Goal: Task Accomplishment & Management: Use online tool/utility

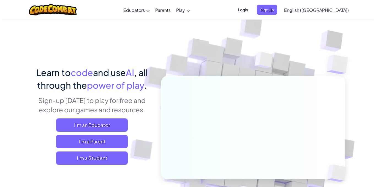
scroll to position [27, 0]
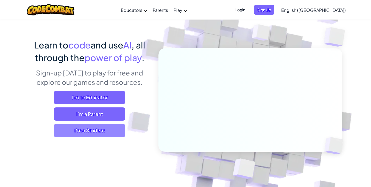
click at [111, 134] on span "I'm a Student" at bounding box center [89, 130] width 71 height 13
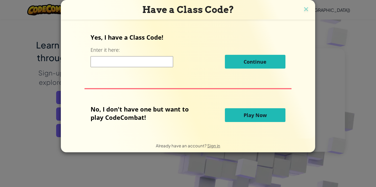
click at [124, 65] on input at bounding box center [131, 61] width 82 height 11
click at [232, 113] on button "Play Now" at bounding box center [255, 115] width 60 height 14
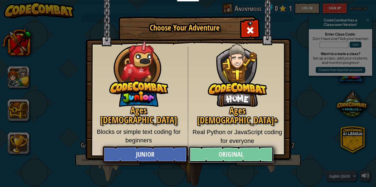
click at [246, 156] on link "Original" at bounding box center [230, 154] width 85 height 16
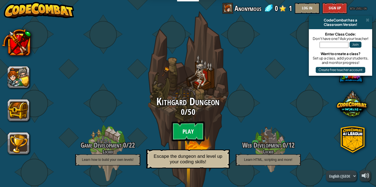
click at [184, 129] on btn "Play" at bounding box center [187, 131] width 33 height 20
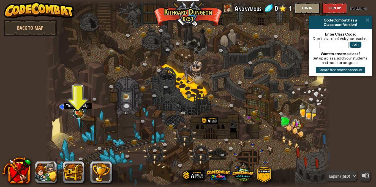
click at [73, 113] on link at bounding box center [78, 113] width 11 height 11
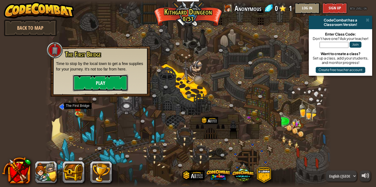
click at [95, 87] on button "Play" at bounding box center [100, 83] width 55 height 16
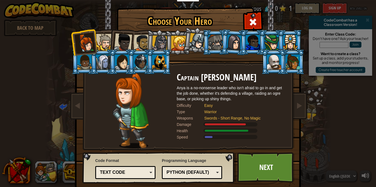
click at [124, 38] on div at bounding box center [123, 42] width 18 height 18
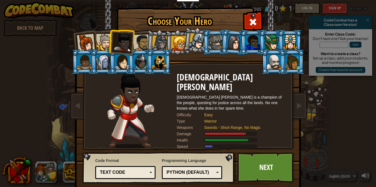
click at [138, 44] on div at bounding box center [141, 42] width 17 height 17
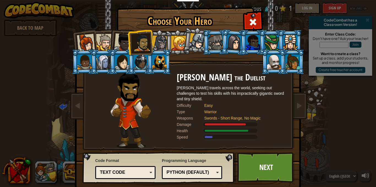
click at [283, 40] on div at bounding box center [290, 42] width 14 height 15
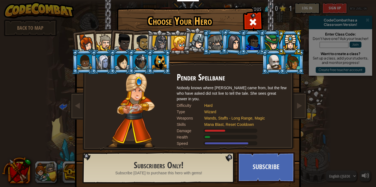
click at [211, 44] on div at bounding box center [215, 42] width 14 height 15
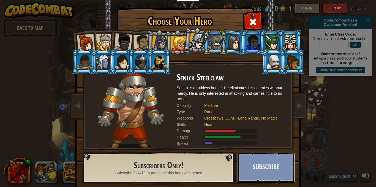
click at [255, 166] on button "Subscribe" at bounding box center [265, 167] width 57 height 30
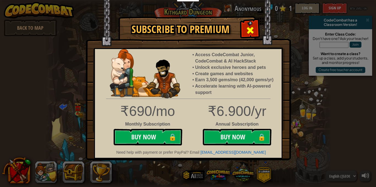
click at [248, 31] on span at bounding box center [250, 30] width 9 height 9
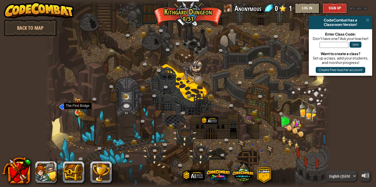
click at [78, 108] on img at bounding box center [78, 105] width 4 height 4
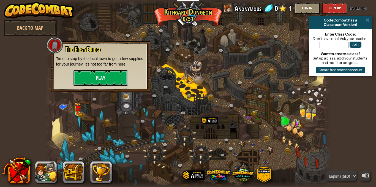
click at [102, 79] on button "Play" at bounding box center [100, 78] width 55 height 16
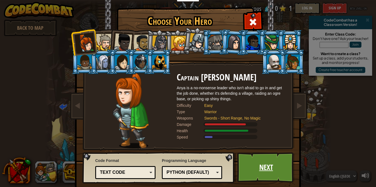
click at [258, 169] on link "Next" at bounding box center [265, 167] width 57 height 30
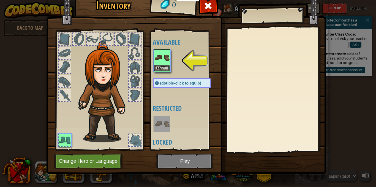
click at [159, 56] on img at bounding box center [161, 57] width 15 height 15
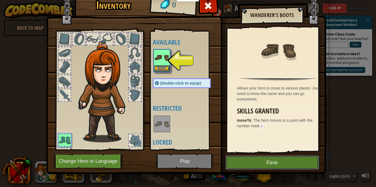
click at [289, 159] on button "Equip" at bounding box center [271, 162] width 93 height 14
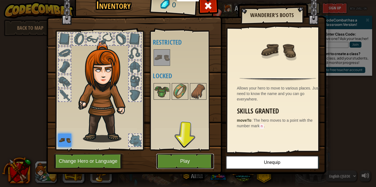
click at [178, 159] on button "Play" at bounding box center [184, 160] width 57 height 15
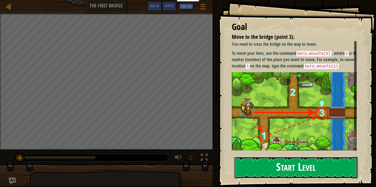
click at [268, 162] on button "Start Level" at bounding box center [295, 167] width 123 height 22
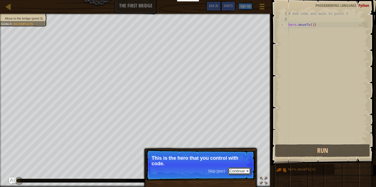
click at [231, 170] on button "Continue" at bounding box center [239, 170] width 23 height 7
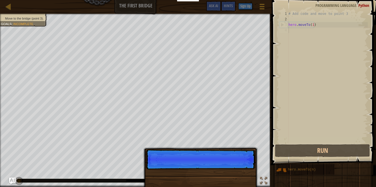
scroll to position [2, 0]
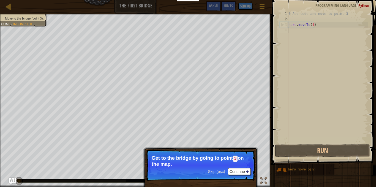
click at [218, 171] on span "Skip (esc)" at bounding box center [216, 171] width 17 height 4
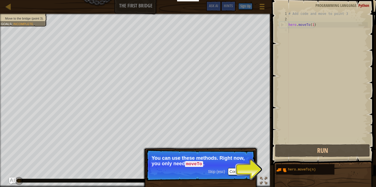
click at [289, 58] on div "# Add code and move to point 3 hero . moveTo ( 1 )" at bounding box center [327, 82] width 80 height 143
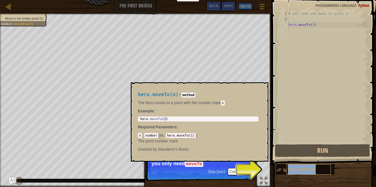
click at [294, 169] on span "hero.moveTo(n)" at bounding box center [302, 169] width 28 height 4
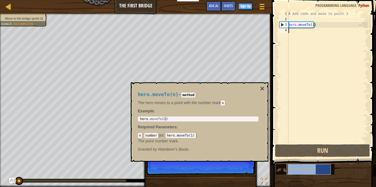
click at [310, 171] on span "hero.moveTo(n)" at bounding box center [302, 169] width 28 height 4
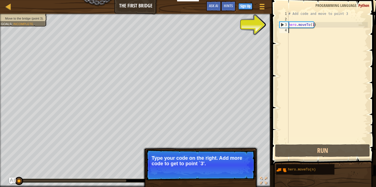
click at [310, 34] on div "# Add code and move to point 3 hero . moveTo ( 1 )" at bounding box center [327, 82] width 80 height 143
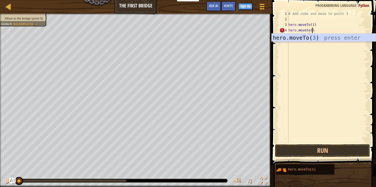
scroll to position [2, 2]
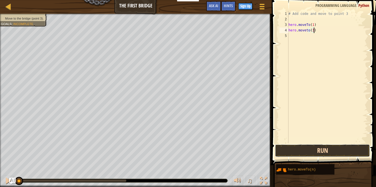
click at [323, 150] on button "Run" at bounding box center [322, 150] width 95 height 13
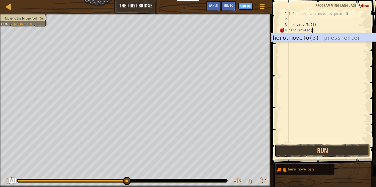
type textarea "hero.moveTo(3)"
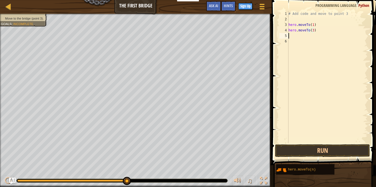
scroll to position [2, 0]
click at [321, 147] on button "Run" at bounding box center [322, 150] width 95 height 13
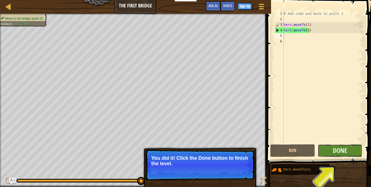
click at [356, 147] on button "Done" at bounding box center [340, 150] width 45 height 13
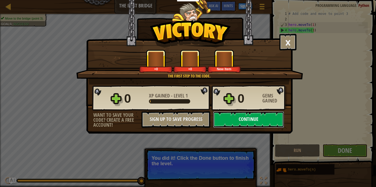
click at [257, 116] on button "Continue" at bounding box center [248, 119] width 71 height 16
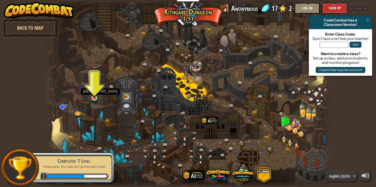
click at [96, 93] on img at bounding box center [94, 90] width 7 height 16
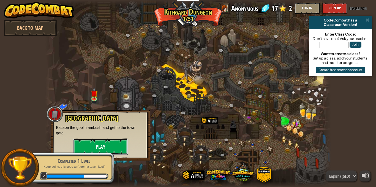
click at [108, 145] on button "Play" at bounding box center [100, 146] width 55 height 16
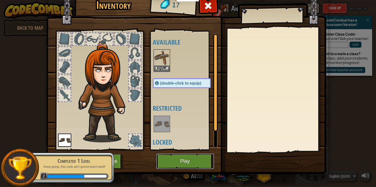
click at [197, 155] on button "Play" at bounding box center [184, 160] width 57 height 15
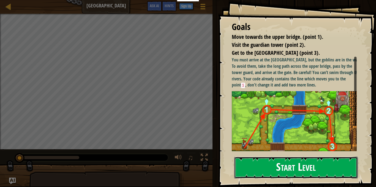
click at [284, 168] on button "Start Level" at bounding box center [295, 167] width 123 height 22
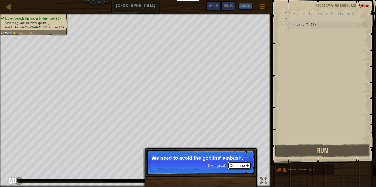
click at [241, 164] on button "Continue" at bounding box center [239, 165] width 23 height 7
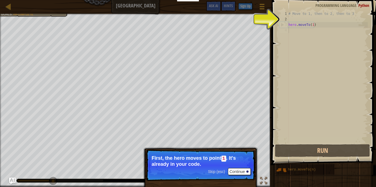
click at [241, 164] on p "First, the hero moves to point 1 . It's already in your code." at bounding box center [200, 161] width 98 height 12
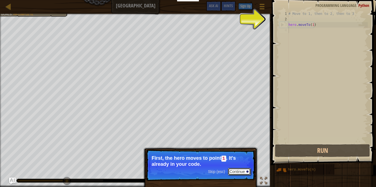
click at [242, 172] on button "Continue" at bounding box center [239, 171] width 23 height 7
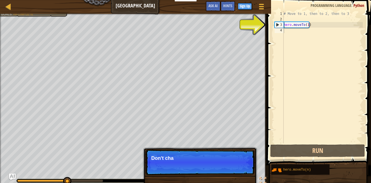
click at [220, 169] on p "Skip (esc) Continue Don't cha" at bounding box center [200, 161] width 109 height 25
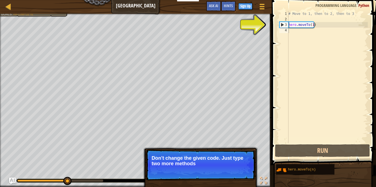
click at [222, 169] on p "Skip (esc) Continue Don't change the given code. Just type two more methods" at bounding box center [200, 164] width 109 height 31
click at [222, 169] on p "Skip (esc) Continue Don't change the given code. Just type two more methods her…" at bounding box center [200, 164] width 109 height 31
click at [222, 169] on span "Skip (esc)" at bounding box center [216, 171] width 17 height 4
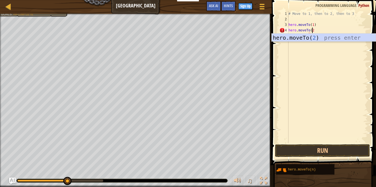
scroll to position [2, 2]
type textarea "hero.moveTo(2)"
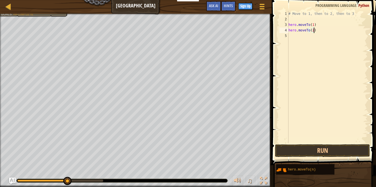
scroll to position [2, 0]
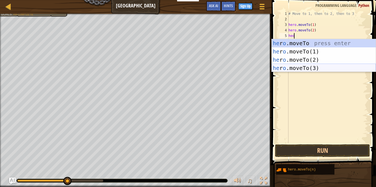
click at [339, 67] on div "he r o .moveTo press enter he r o .moveTo(1) press enter he r o .moveTo(2) pres…" at bounding box center [323, 63] width 104 height 49
type textarea "hero.moveTo(3)"
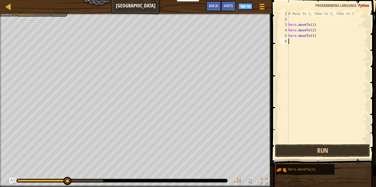
click at [338, 67] on div "# Move to 1, then to 2, then to 3 hero . moveTo ( 1 ) hero . moveTo ( 2 ) hero …" at bounding box center [327, 82] width 80 height 143
click at [295, 148] on button "Run" at bounding box center [322, 150] width 95 height 13
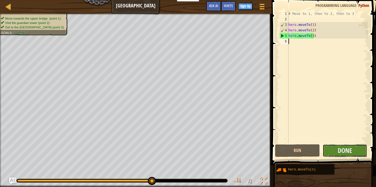
click at [361, 149] on button "Done" at bounding box center [344, 150] width 45 height 13
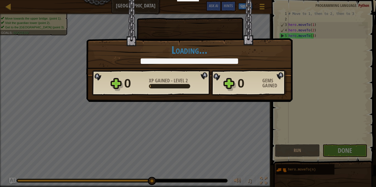
click at [356, 147] on div "× Shortcuts can be dangerous. How fun was this level? Loading... Reticulating S…" at bounding box center [188, 93] width 376 height 187
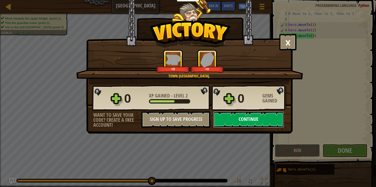
click at [264, 119] on button "Continue" at bounding box center [248, 119] width 71 height 16
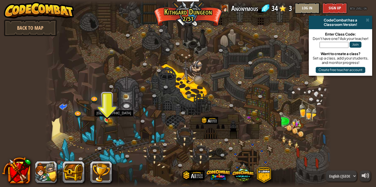
click at [109, 115] on img at bounding box center [107, 113] width 4 height 4
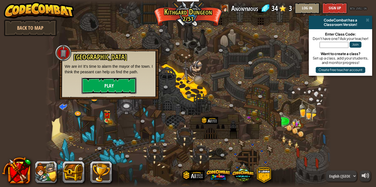
click at [116, 90] on button "Play" at bounding box center [108, 85] width 55 height 16
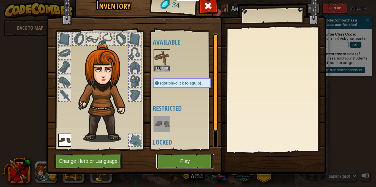
click at [159, 160] on button "Play" at bounding box center [184, 160] width 57 height 15
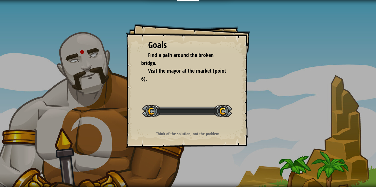
click at [159, 160] on div "Goals Find a path around the broken bridge. Visit the mayor at the market (poin…" at bounding box center [188, 93] width 376 height 187
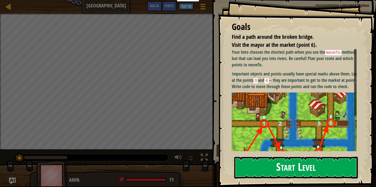
click at [305, 162] on button "Start Level" at bounding box center [295, 167] width 123 height 22
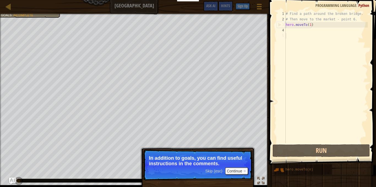
click at [211, 169] on span "Skip (esc)" at bounding box center [213, 171] width 17 height 4
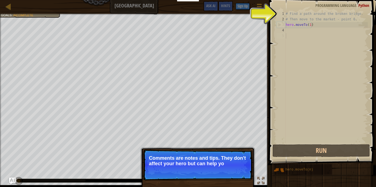
click at [212, 169] on p "Skip (esc) Continue Comments are notes and tips. They don't affect your hero bu…" at bounding box center [197, 164] width 109 height 31
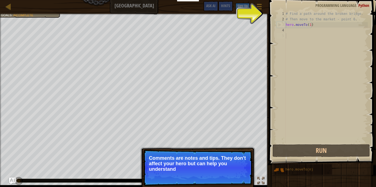
click at [212, 169] on p "Comments are notes and tips. They don't affect your hero but can help you under…" at bounding box center [198, 163] width 98 height 16
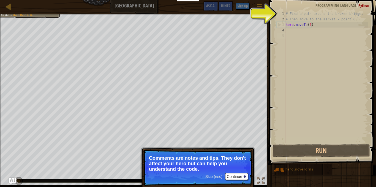
click at [212, 169] on p "Comments are notes and tips. They don't affect your hero but can help you under…" at bounding box center [198, 163] width 98 height 16
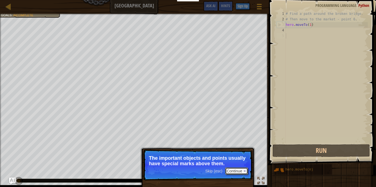
click at [228, 171] on button "Continue" at bounding box center [236, 170] width 23 height 7
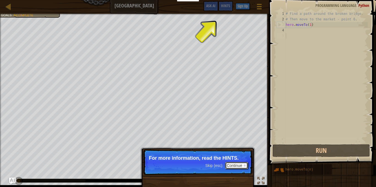
click at [239, 168] on button "Continue" at bounding box center [236, 165] width 23 height 7
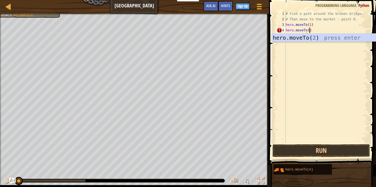
scroll to position [2, 2]
type textarea "hero.moveTo(2)"
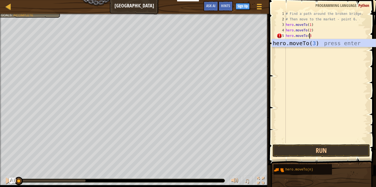
type textarea "hero.moveTo(3)"
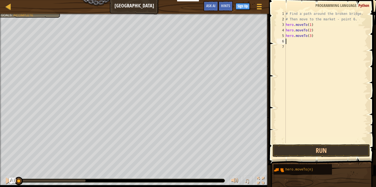
scroll to position [2, 0]
type textarea "H"
type textarea "hero.moveTo(6)"
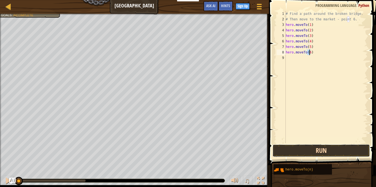
click at [318, 147] on button "Run" at bounding box center [320, 150] width 97 height 13
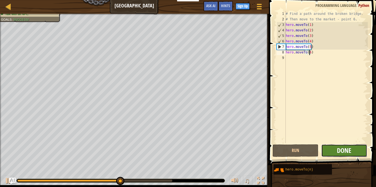
click at [345, 149] on span "Done" at bounding box center [344, 150] width 14 height 9
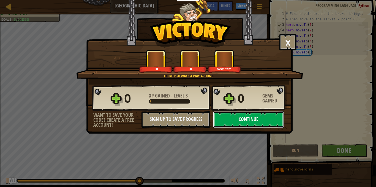
click at [267, 120] on button "Continue" at bounding box center [248, 119] width 71 height 16
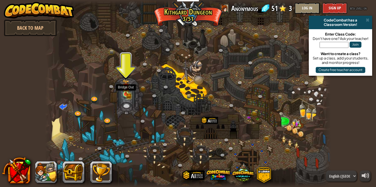
click at [126, 92] on img at bounding box center [125, 86] width 7 height 15
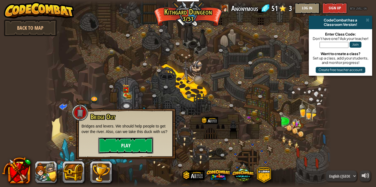
click at [131, 142] on button "Play" at bounding box center [125, 145] width 55 height 16
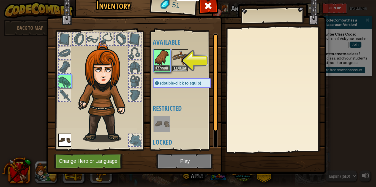
click at [165, 53] on img at bounding box center [161, 57] width 15 height 15
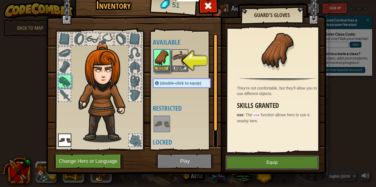
click at [257, 162] on button "Equip" at bounding box center [271, 162] width 93 height 14
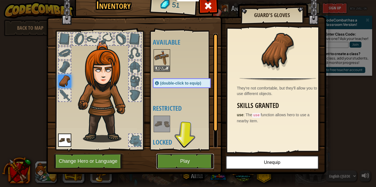
click at [185, 154] on button "Play" at bounding box center [184, 160] width 57 height 15
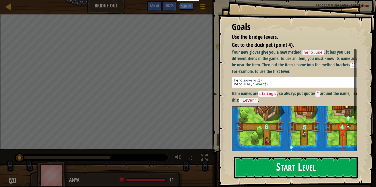
click at [240, 162] on button "Start Level" at bounding box center [295, 167] width 123 height 22
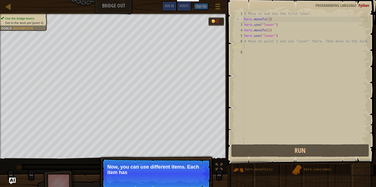
click at [155, 166] on p "Now, you can use different items. Each item has" at bounding box center [156, 169] width 98 height 11
click at [155, 166] on p "Now, you can use different items. Each item has a name" at bounding box center [156, 169] width 98 height 11
click at [155, 168] on p "Now, you can use different items. Each item has a name above it, li" at bounding box center [156, 169] width 98 height 11
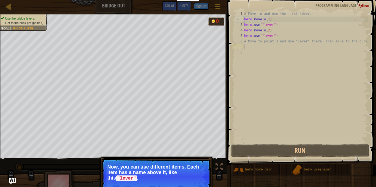
click at [155, 168] on p "Now, you can use different items. Each item has a name above it, like this "lev…" at bounding box center [156, 172] width 98 height 17
click at [186, 185] on button "Continue" at bounding box center [194, 185] width 23 height 7
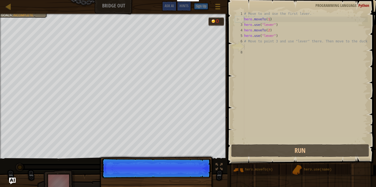
scroll to position [2, 0]
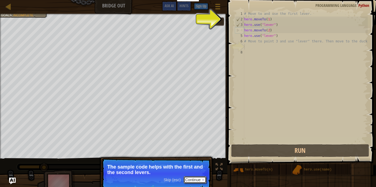
click at [200, 181] on button "Continue" at bounding box center [194, 179] width 23 height 7
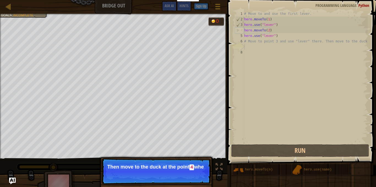
click at [192, 184] on p "Skip (esc) Continue Then move to the duck at the [GEOGRAPHIC_DATA] whe" at bounding box center [155, 171] width 109 height 26
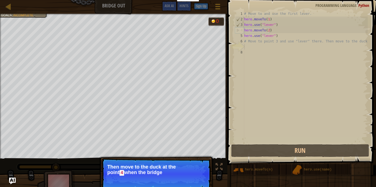
click at [192, 184] on p "Skip (esc) Continue Then move to the duck at the [GEOGRAPHIC_DATA] when the bri…" at bounding box center [155, 173] width 109 height 31
click at [192, 184] on p "Skip (esc) Continue Then move to the duck at the point 4 when the bridge is ena…" at bounding box center [155, 173] width 109 height 31
click at [193, 179] on button "Continue" at bounding box center [194, 180] width 23 height 7
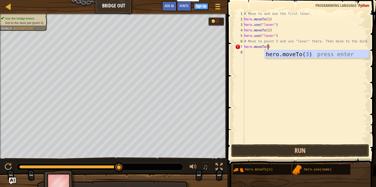
scroll to position [2, 2]
type textarea "hero.moveTo(3)"
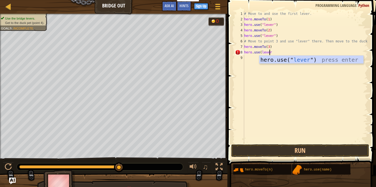
type textarea "hero.use(lever)"
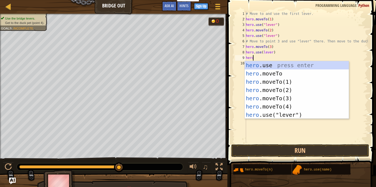
scroll to position [2, 0]
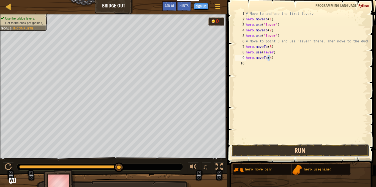
click at [286, 146] on button "Run" at bounding box center [300, 150] width 138 height 13
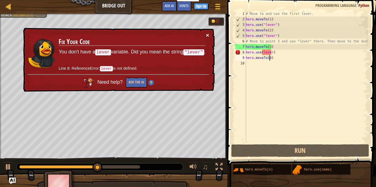
click at [208, 34] on button "×" at bounding box center [208, 37] width 4 height 6
click at [267, 52] on div "# Move to and use the first lever. hero . moveTo ( 1 ) hero . use ( "lever" ) h…" at bounding box center [305, 82] width 123 height 143
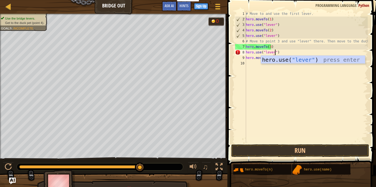
scroll to position [2, 2]
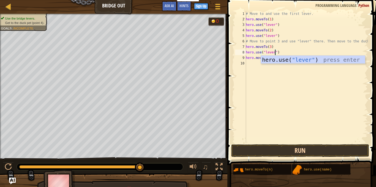
type textarea "hero.use("lever")"
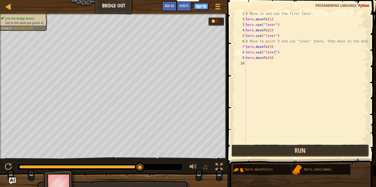
click at [276, 151] on button "Run" at bounding box center [300, 150] width 138 height 13
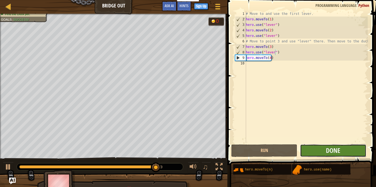
click at [324, 150] on button "Done" at bounding box center [333, 150] width 66 height 13
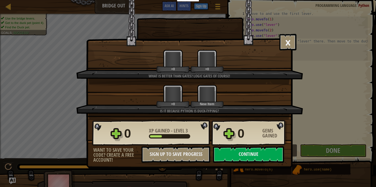
click at [247, 104] on div "+0 New Item" at bounding box center [189, 95] width 213 height 23
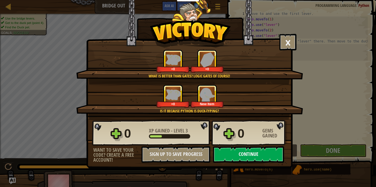
click at [241, 153] on button "Continue" at bounding box center [248, 154] width 71 height 16
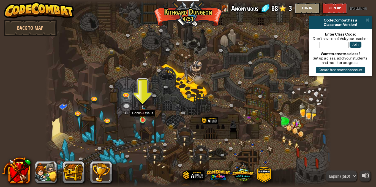
click at [142, 113] on img at bounding box center [142, 112] width 7 height 16
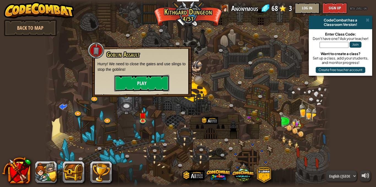
click at [157, 88] on button "Play" at bounding box center [141, 83] width 55 height 16
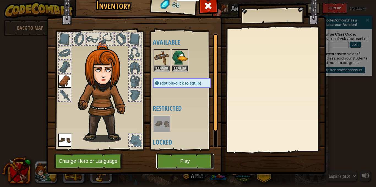
click at [176, 157] on button "Play" at bounding box center [184, 160] width 57 height 15
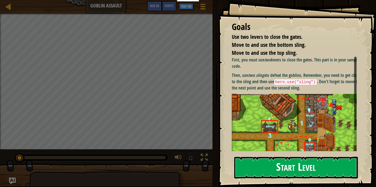
click at [305, 160] on button "Start Level" at bounding box center [295, 167] width 123 height 22
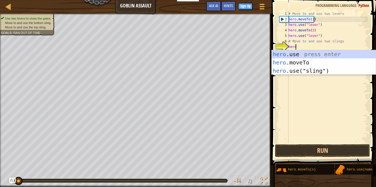
scroll to position [2, 0]
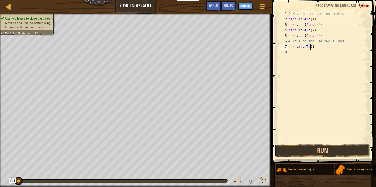
type textarea "hero.moveTo(4)"
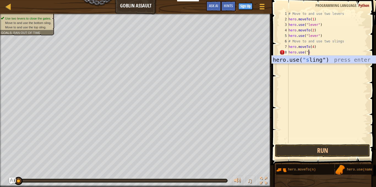
scroll to position [2, 1]
type textarea "hero.use("sling")"
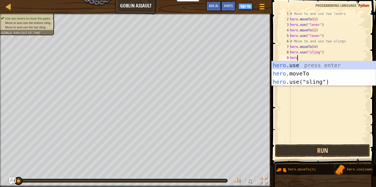
scroll to position [2, 0]
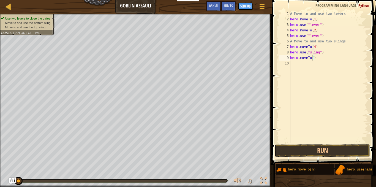
type textarea "hero.moveTo(3)"
type textarea "hero.use("sling")"
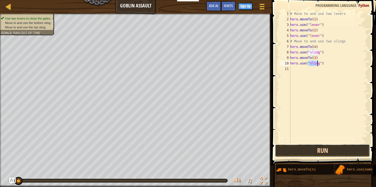
click at [304, 145] on button "Run" at bounding box center [322, 150] width 95 height 13
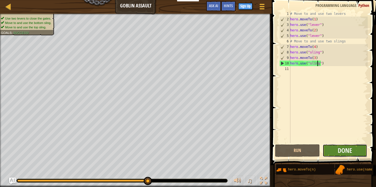
click at [358, 147] on button "Done" at bounding box center [344, 150] width 45 height 13
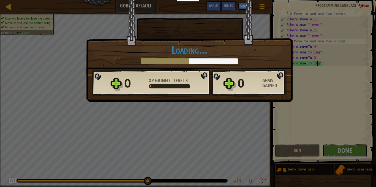
click at [257, 138] on div "× Hold the Gates! How fun was this level? Loading... Reticulating Splines... Lo…" at bounding box center [188, 93] width 376 height 187
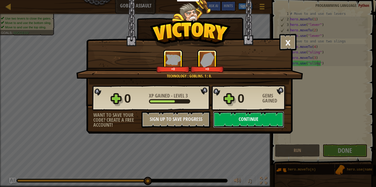
click at [271, 117] on button "Continue" at bounding box center [248, 119] width 71 height 16
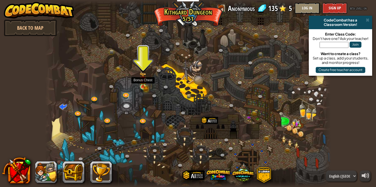
click at [146, 84] on img at bounding box center [142, 79] width 7 height 15
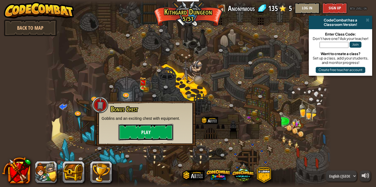
click at [140, 131] on button "Play" at bounding box center [145, 132] width 55 height 16
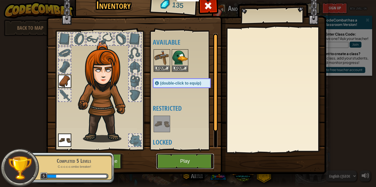
click at [198, 161] on button "Play" at bounding box center [184, 160] width 57 height 15
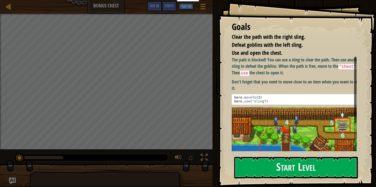
click at [260, 181] on div "Goals Clear the path with the right sling. Defeat goblins with the left sling. …" at bounding box center [297, 93] width 158 height 187
click at [279, 168] on button "Start Level" at bounding box center [295, 167] width 123 height 22
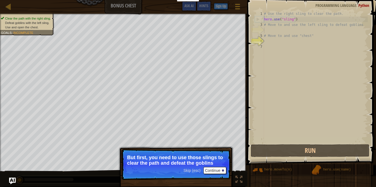
click at [201, 169] on div "Skip (esc) Continue" at bounding box center [204, 170] width 43 height 7
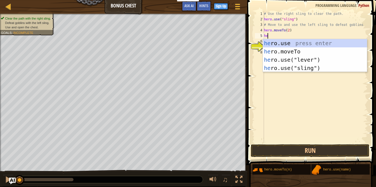
scroll to position [2, 0]
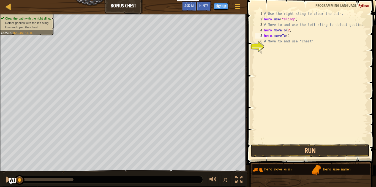
type textarea "hero.moveTo(3)"
type textarea "# Move to and use "chest""
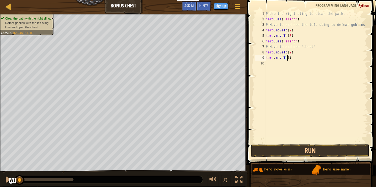
type textarea "hero.moveTo(4)"
type textarea "hero.moveTo(5)"
type textarea "hero.moveTo(6)"
type textarea "hero.use("chest")"
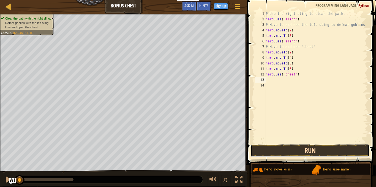
click at [283, 151] on button "Run" at bounding box center [309, 150] width 119 height 13
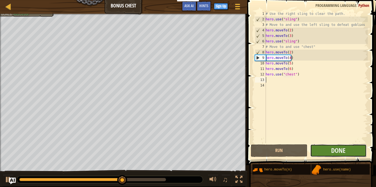
click at [349, 148] on button "Done" at bounding box center [338, 150] width 56 height 13
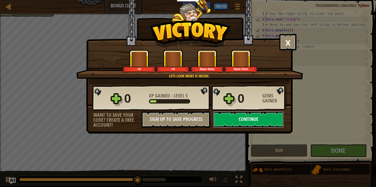
click at [271, 118] on button "Continue" at bounding box center [248, 119] width 71 height 16
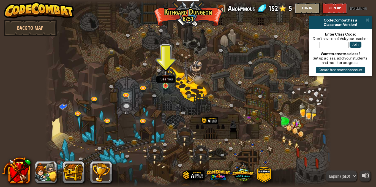
click at [168, 83] on img at bounding box center [165, 78] width 7 height 16
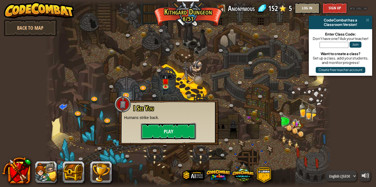
click at [162, 126] on button "Play" at bounding box center [168, 131] width 55 height 16
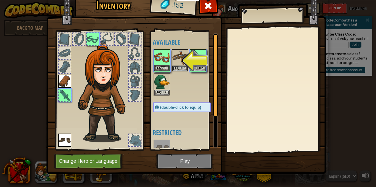
click at [165, 52] on img at bounding box center [161, 57] width 15 height 15
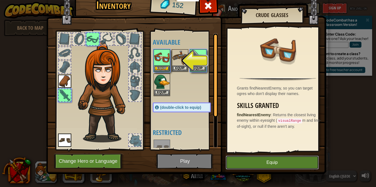
click at [267, 161] on button "Equip" at bounding box center [271, 162] width 93 height 14
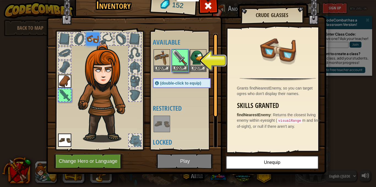
click at [177, 64] on img at bounding box center [179, 57] width 15 height 15
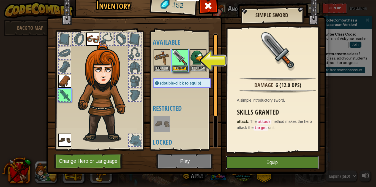
click at [248, 164] on button "Equip" at bounding box center [271, 162] width 93 height 14
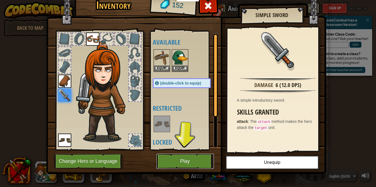
click at [186, 161] on button "Play" at bounding box center [184, 160] width 57 height 15
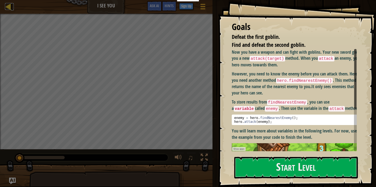
click at [13, 10] on link "Map" at bounding box center [12, 6] width 3 height 7
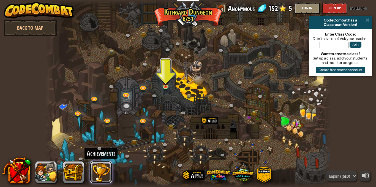
click at [106, 170] on button at bounding box center [101, 172] width 22 height 22
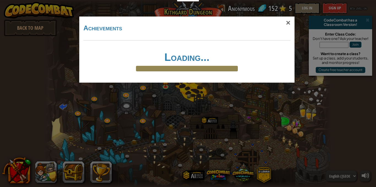
click at [212, 65] on div "Loading..." at bounding box center [186, 61] width 203 height 20
click at [290, 22] on div "×" at bounding box center [288, 23] width 13 height 16
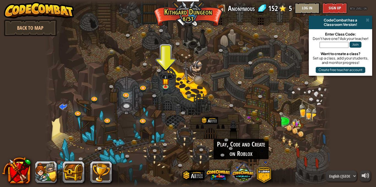
click at [238, 169] on span at bounding box center [243, 172] width 22 height 22
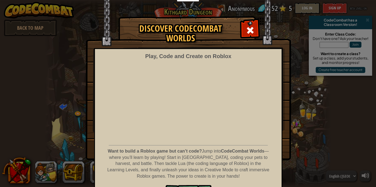
scroll to position [18, 0]
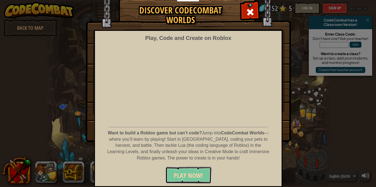
click at [181, 173] on span "PLAY NOW!" at bounding box center [187, 175] width 29 height 9
